Goal: Task Accomplishment & Management: Use online tool/utility

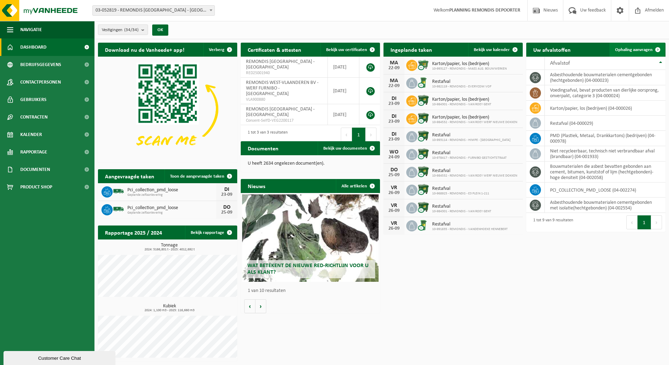
click at [631, 50] on span "Ophaling aanvragen" at bounding box center [633, 50] width 37 height 5
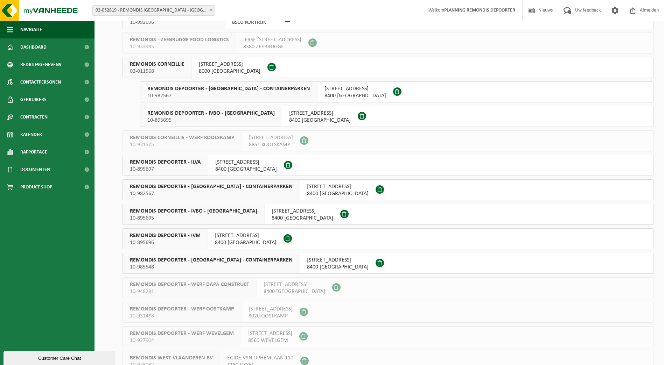
scroll to position [490, 0]
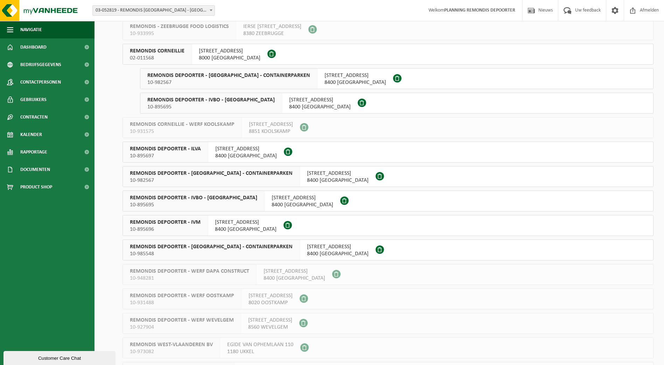
click at [188, 155] on span "10-895697" at bounding box center [165, 156] width 71 height 7
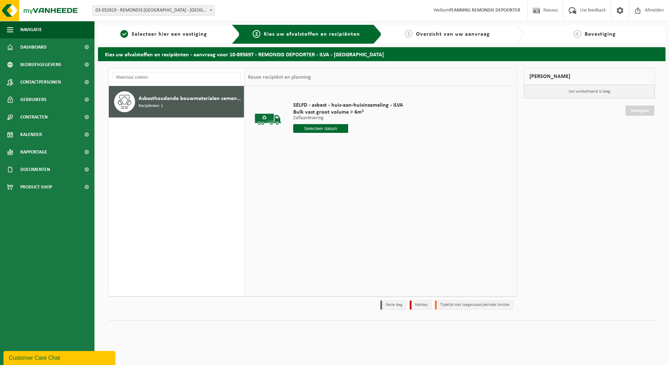
click at [318, 129] on input "text" at bounding box center [320, 128] width 55 height 9
click at [312, 200] on div "23" at bounding box center [312, 201] width 12 height 11
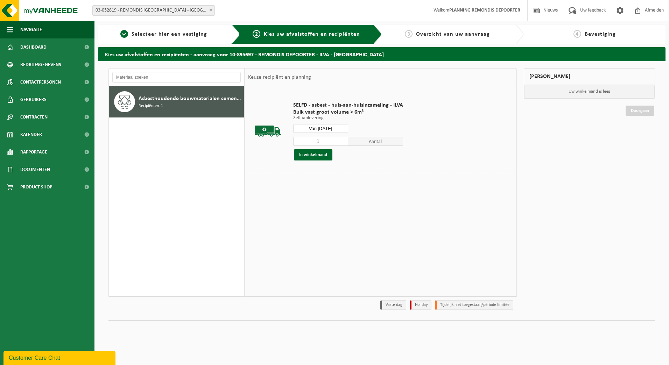
click at [328, 126] on input "Van 2025-09-23" at bounding box center [320, 128] width 55 height 9
click at [298, 201] on div "22" at bounding box center [299, 201] width 12 height 11
type input "Van 2025-09-22"
click at [318, 153] on button "In winkelmand" at bounding box center [313, 154] width 38 height 11
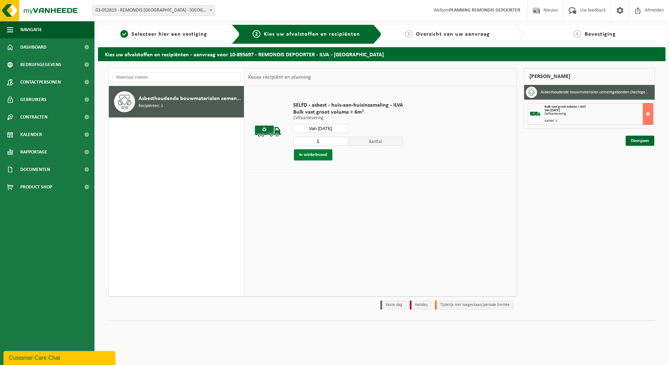
click at [318, 155] on button "In winkelmand" at bounding box center [313, 154] width 38 height 11
click at [637, 141] on link "Doorgaan" at bounding box center [639, 141] width 29 height 10
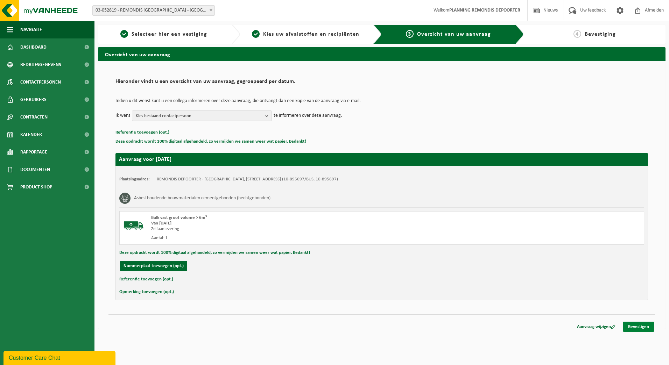
click at [632, 326] on link "Bevestigen" at bounding box center [638, 327] width 31 height 10
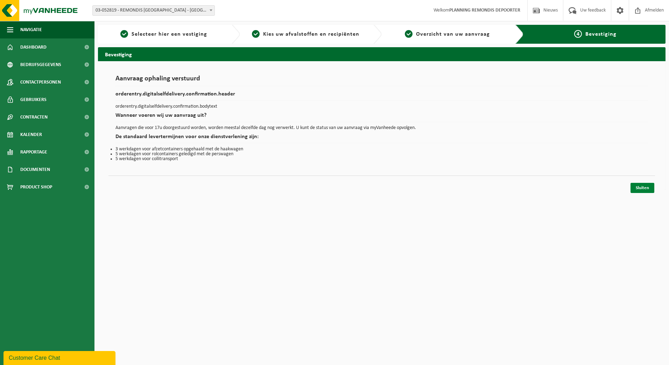
click at [644, 188] on link "Sluiten" at bounding box center [642, 188] width 24 height 10
